Goal: Information Seeking & Learning: Stay updated

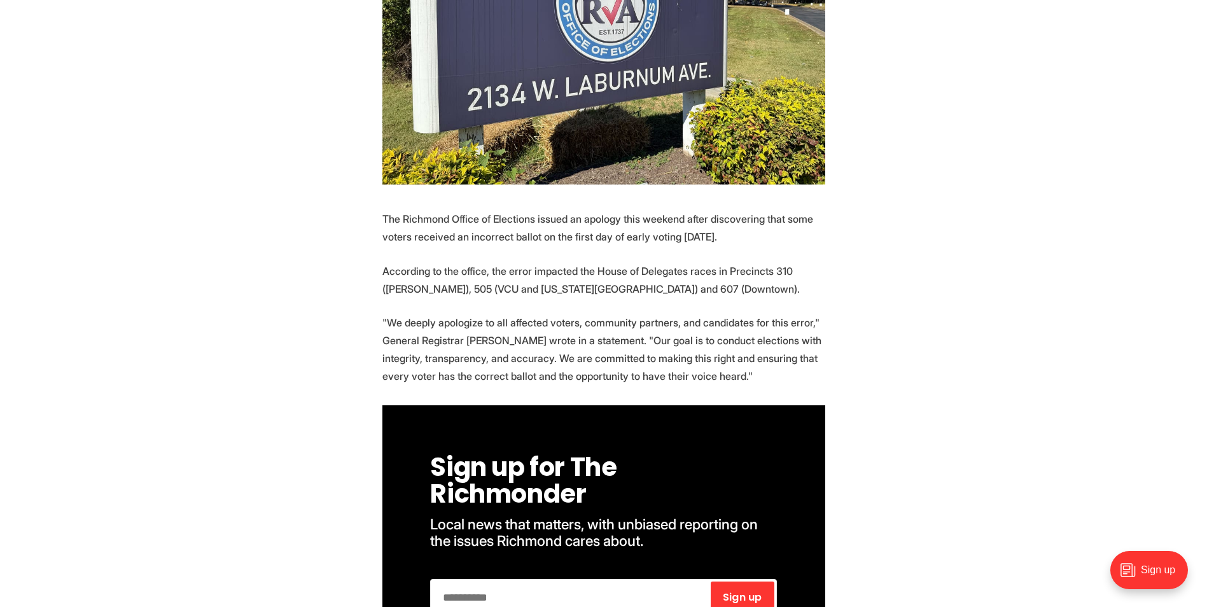
scroll to position [446, 0]
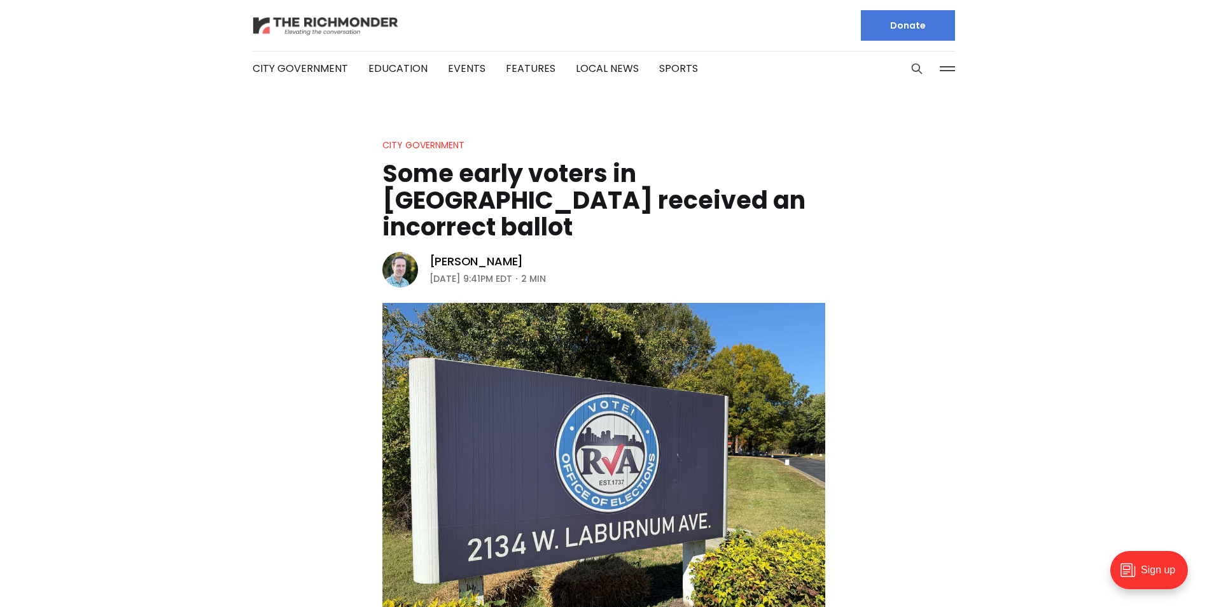
click at [295, 28] on img at bounding box center [326, 26] width 146 height 22
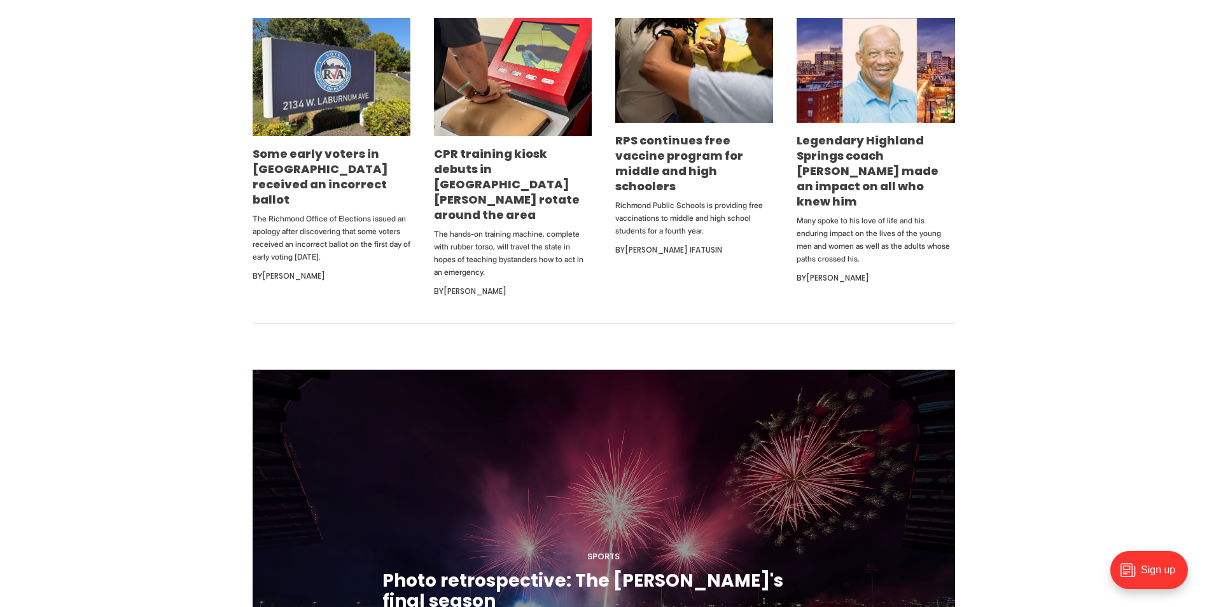
scroll to position [827, 0]
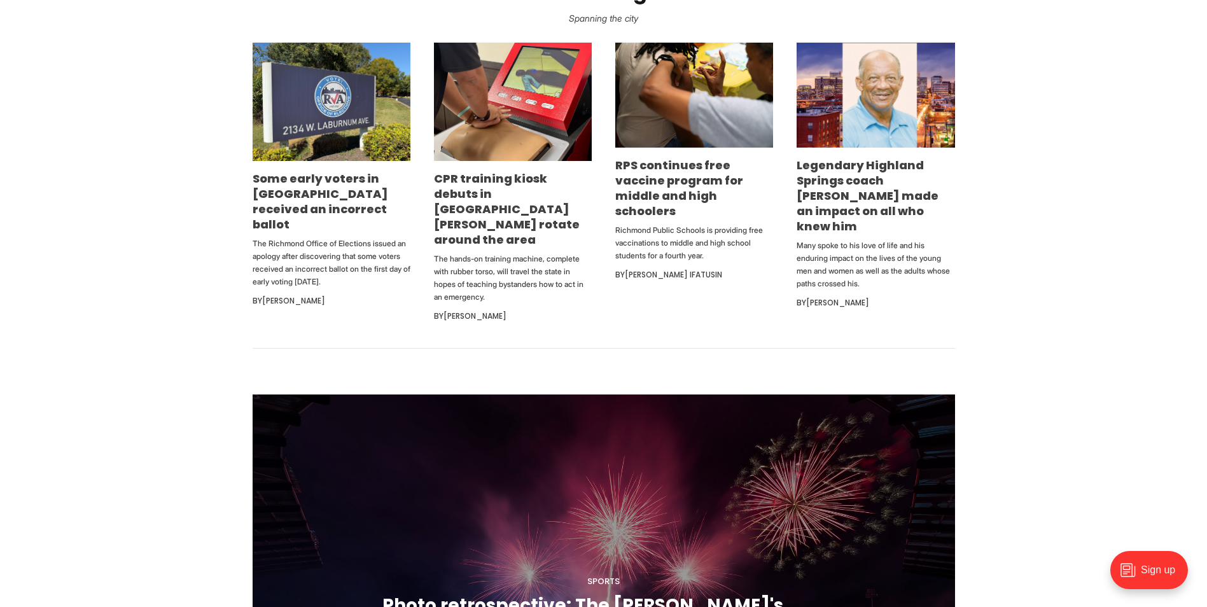
click at [315, 164] on li "Some early voters in Richmond received an incorrect ballot The Richmond Office …" at bounding box center [332, 183] width 158 height 281
click at [314, 175] on link "Some early voters in [GEOGRAPHIC_DATA] received an incorrect ballot" at bounding box center [321, 202] width 136 height 62
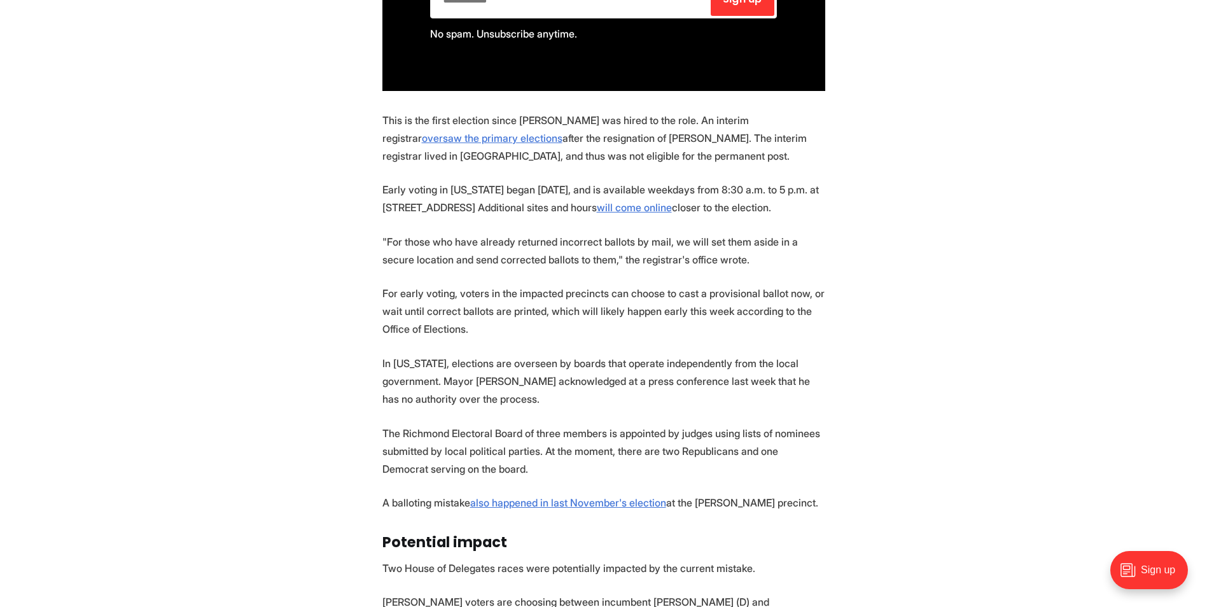
scroll to position [1082, 0]
